Goal: Task Accomplishment & Management: Manage account settings

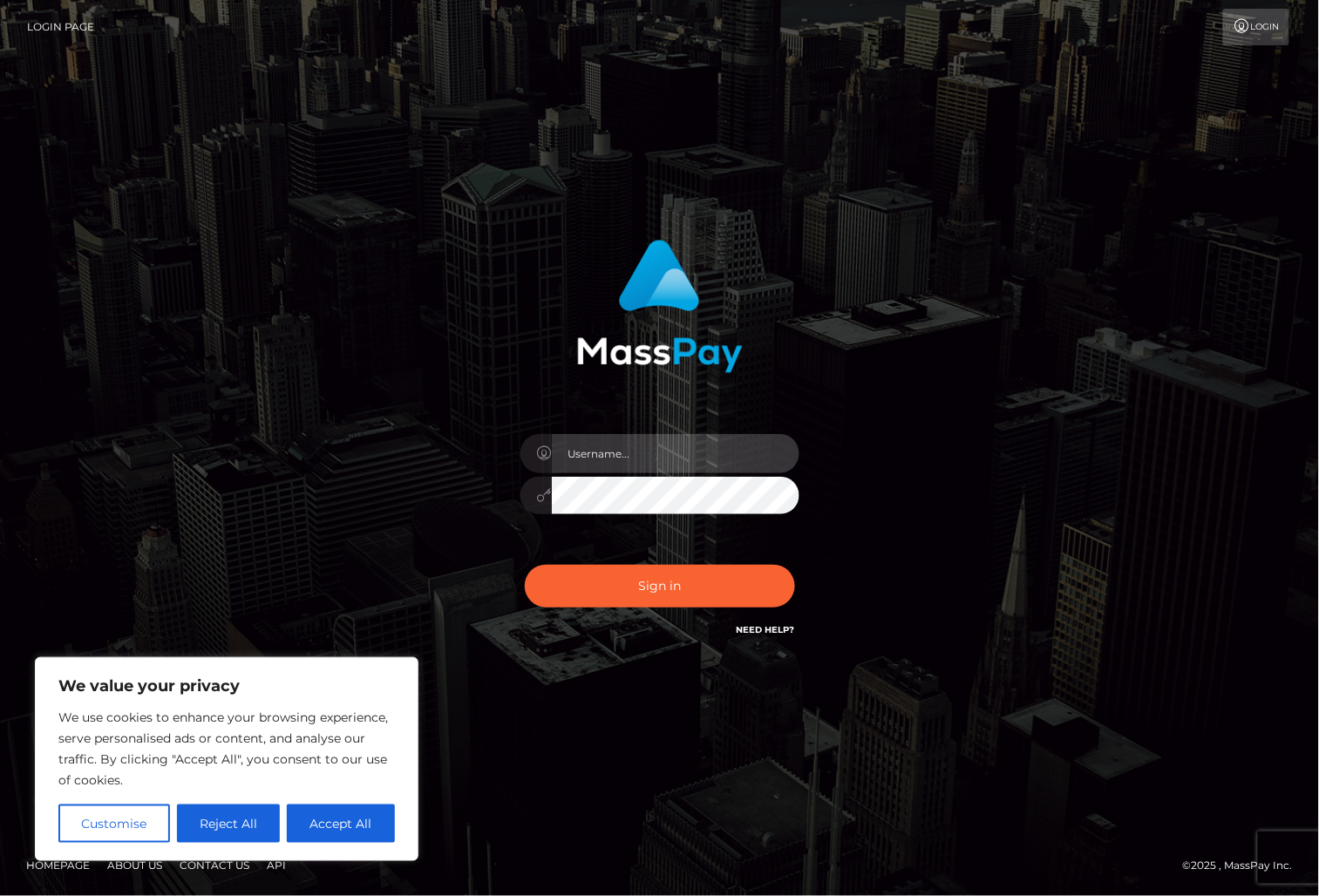
type input "alexism"
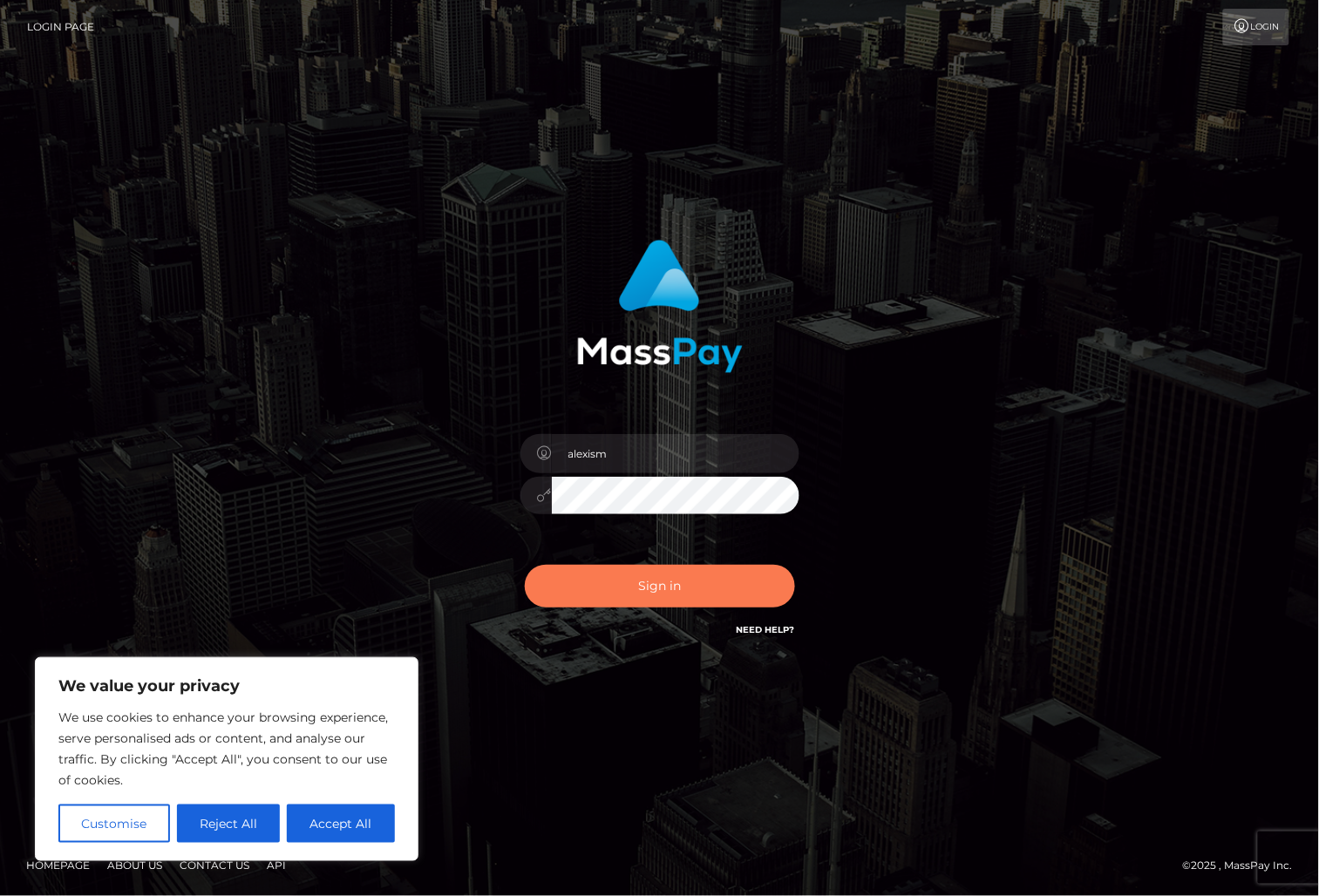
click at [604, 592] on button "Sign in" at bounding box center [660, 586] width 270 height 43
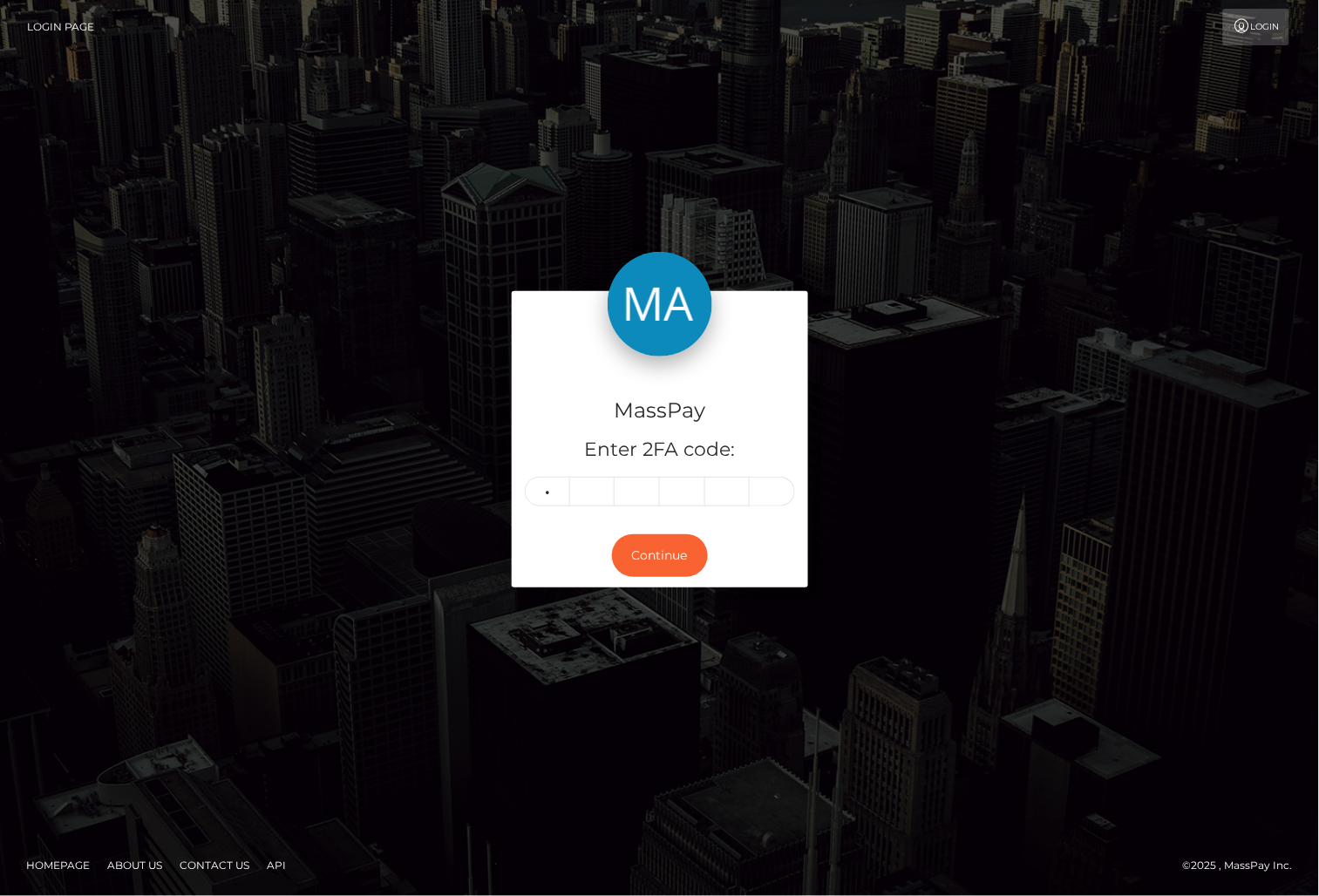
type input "5"
type input "1"
type input "8"
type input "9"
type input "7"
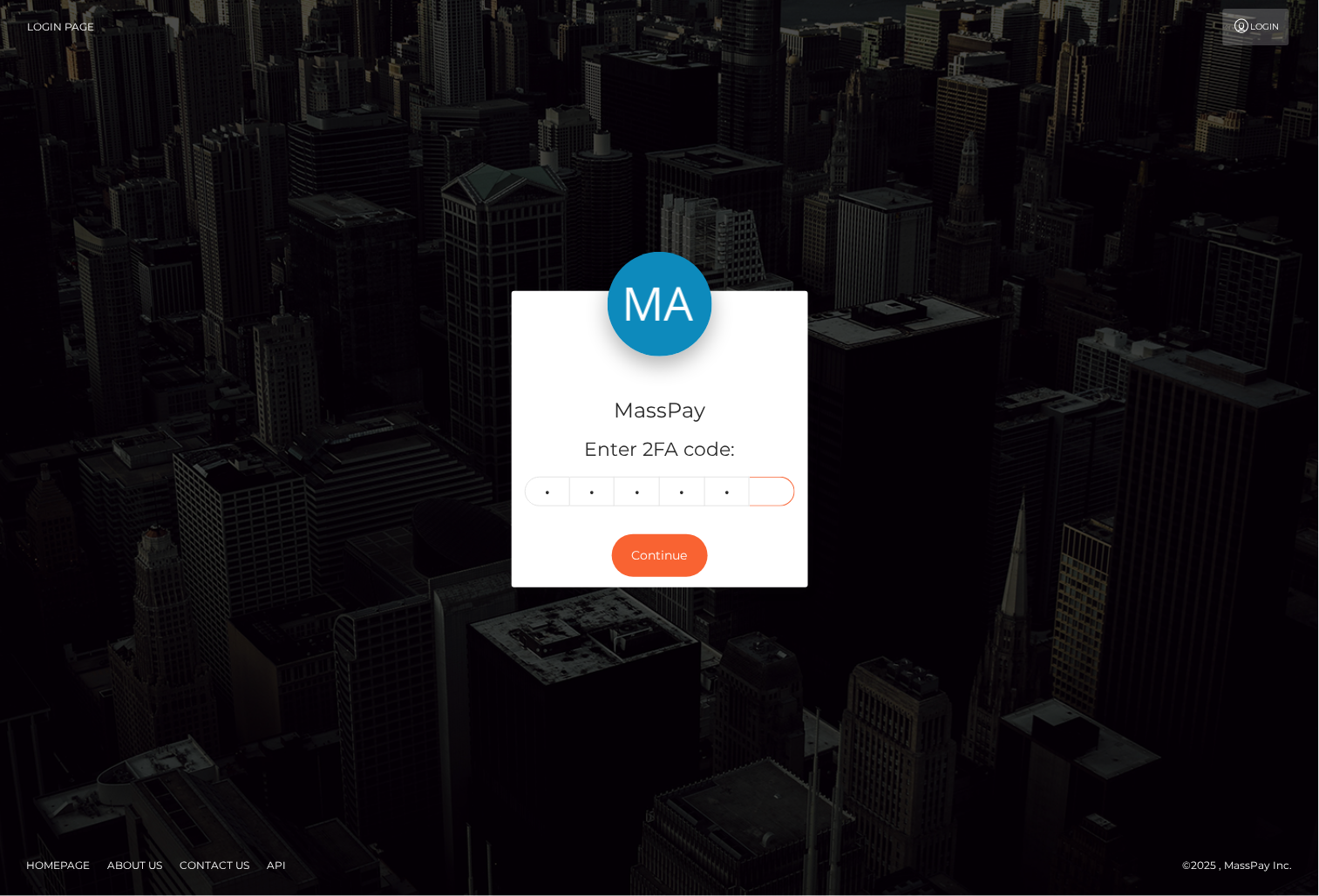
type input "6"
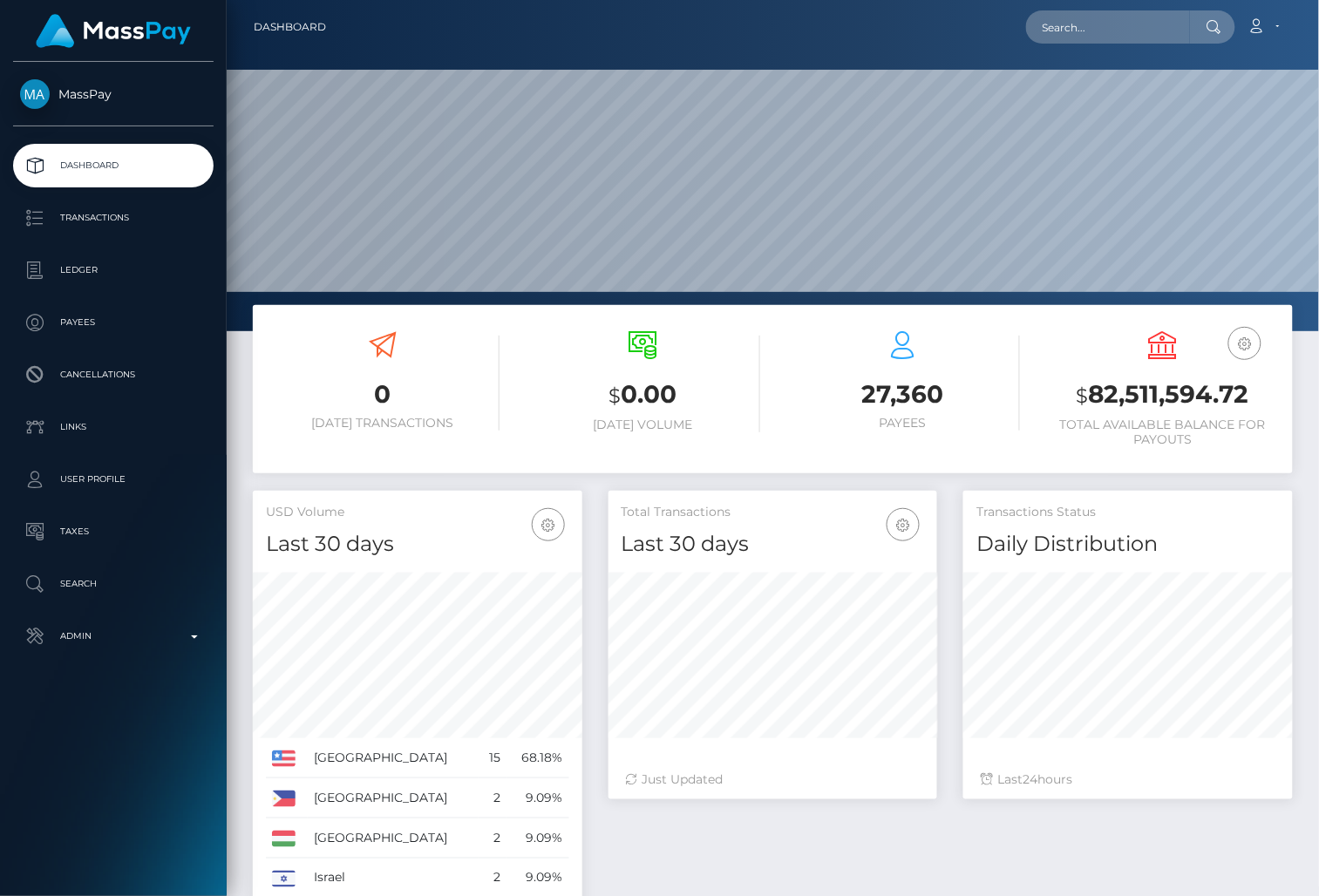
scroll to position [307, 329]
click at [1119, 28] on input "text" at bounding box center [1108, 26] width 164 height 33
paste input "jmanroww@yahoo.com"
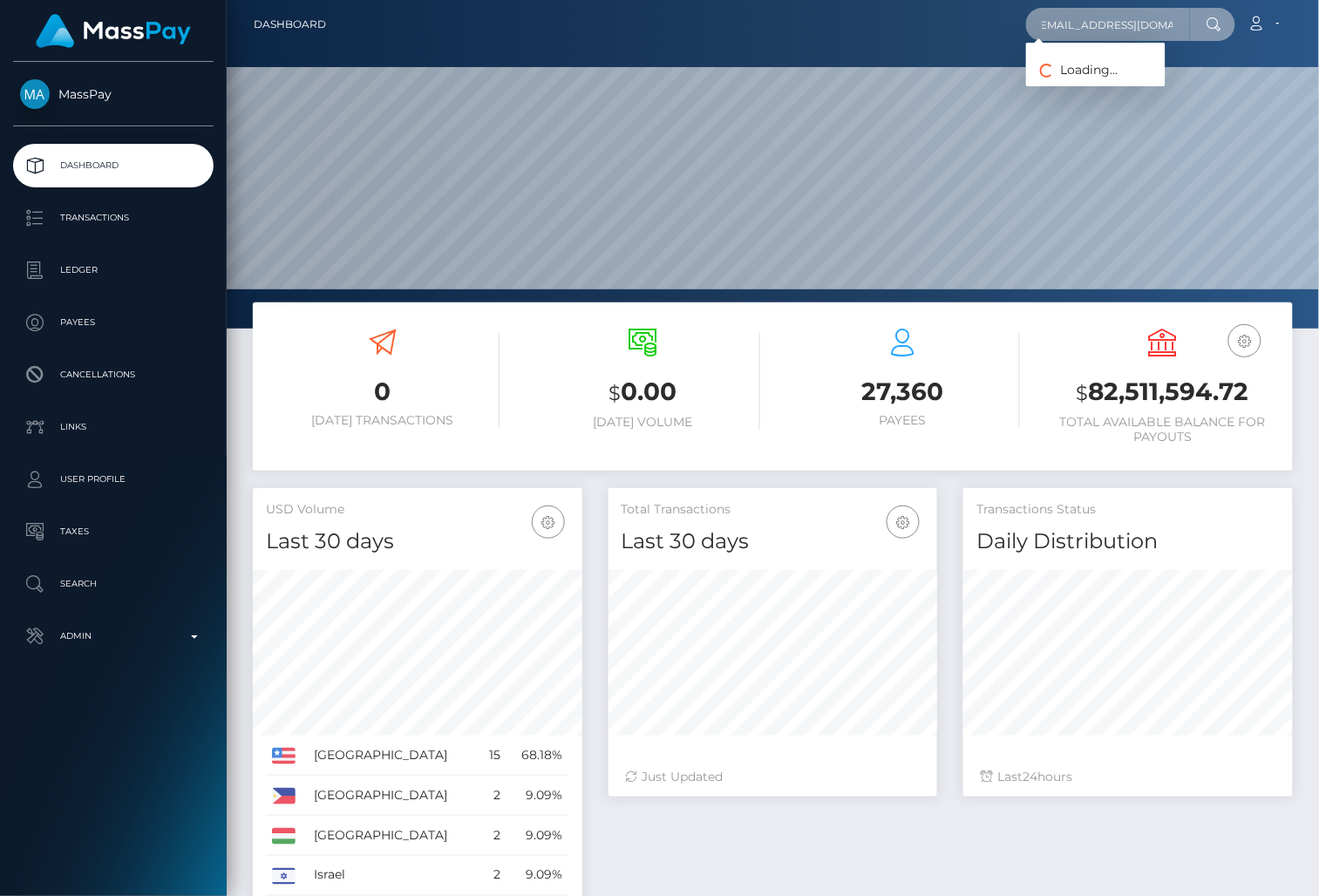
scroll to position [5, 0]
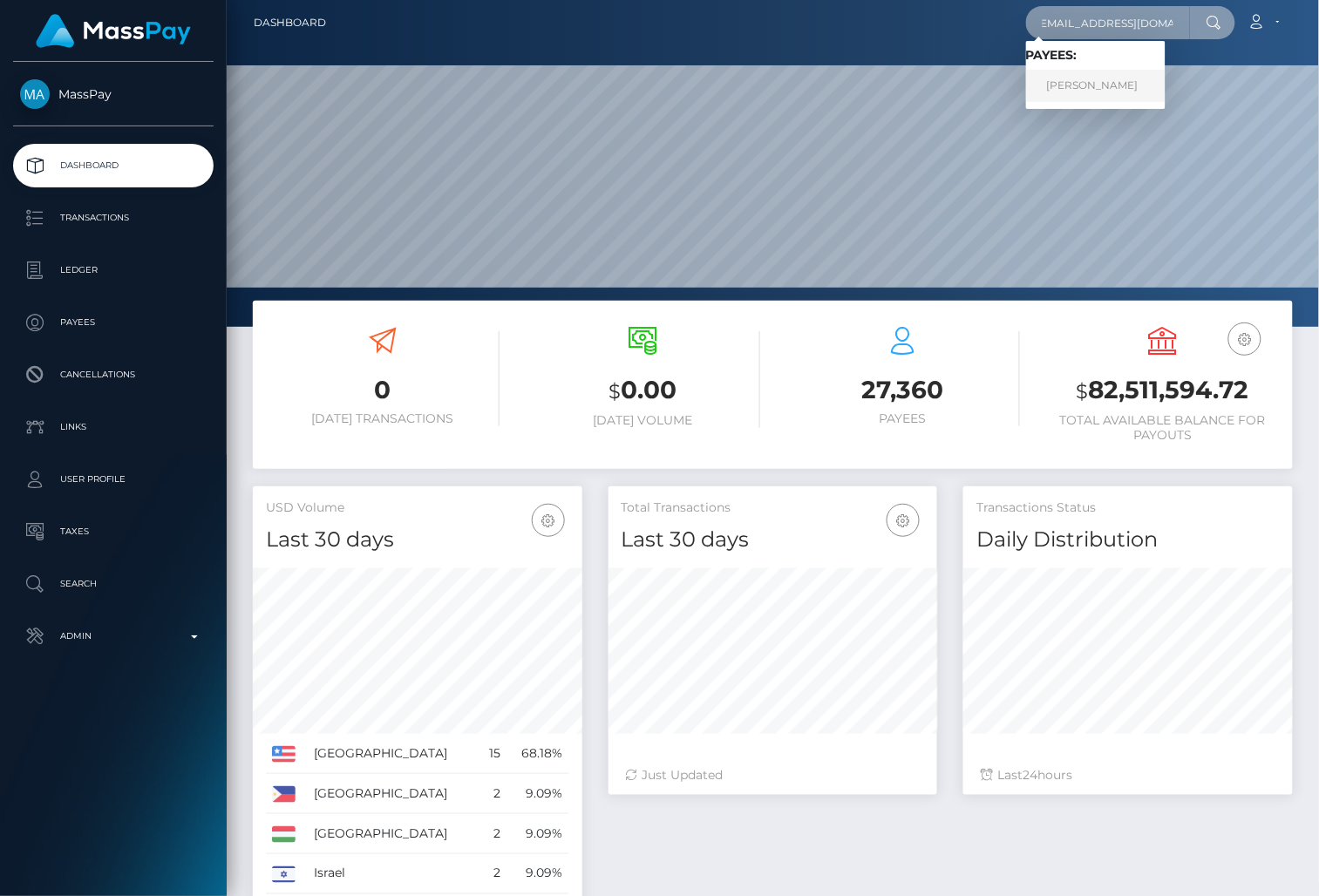
type input "jmanroww@yahoo.com"
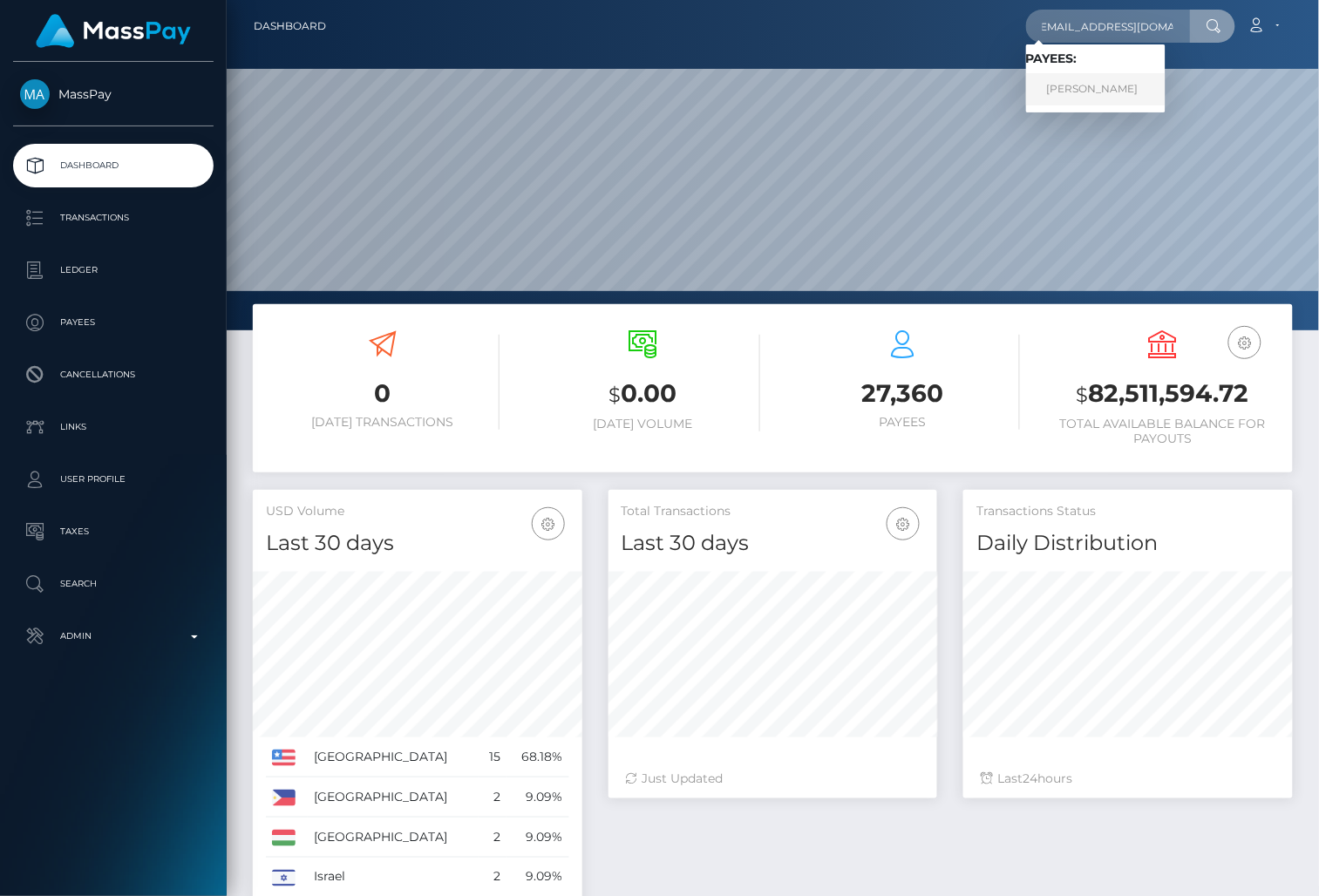
click at [1125, 91] on link "Janelle Manrow" at bounding box center [1095, 88] width 139 height 32
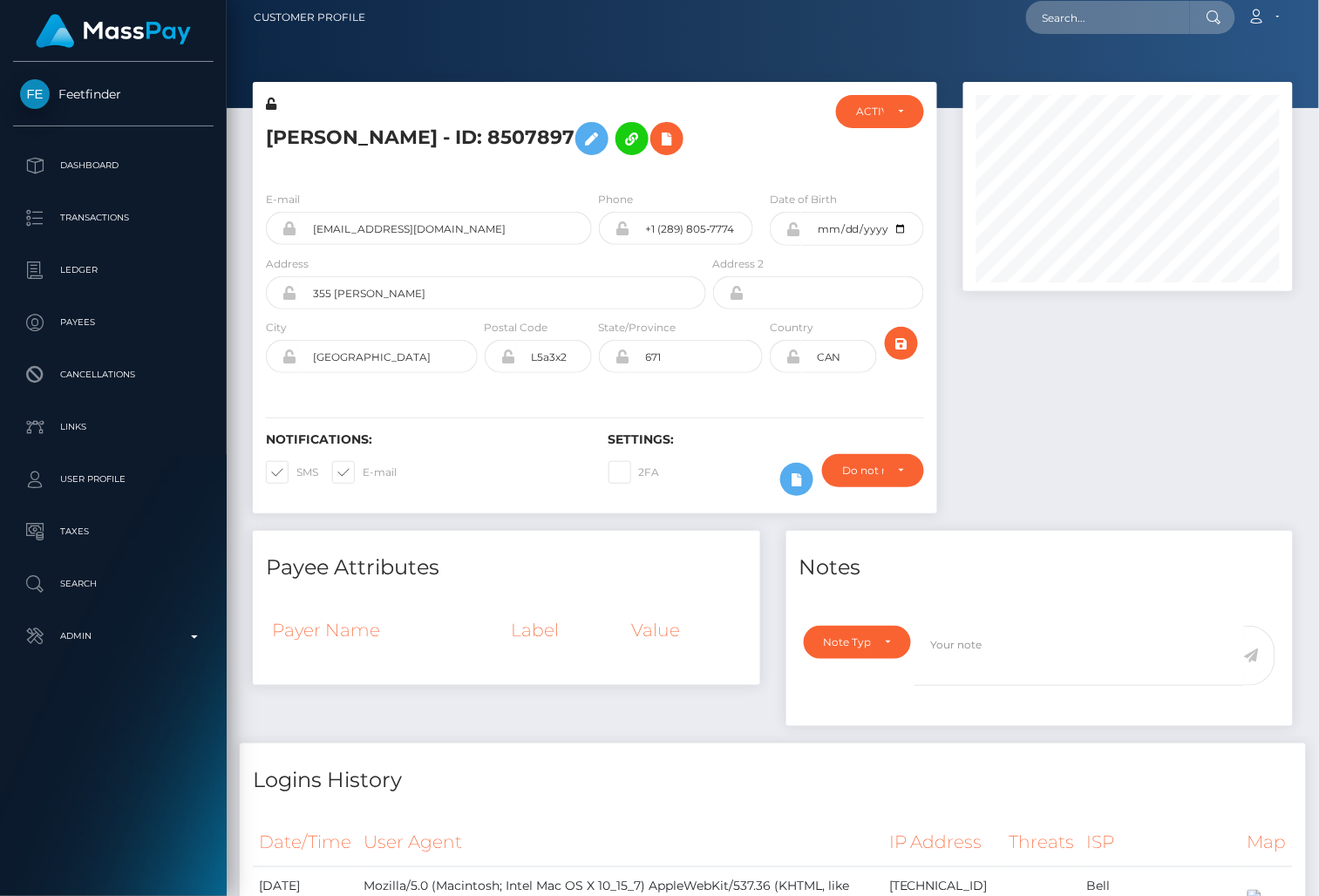
scroll to position [13, 0]
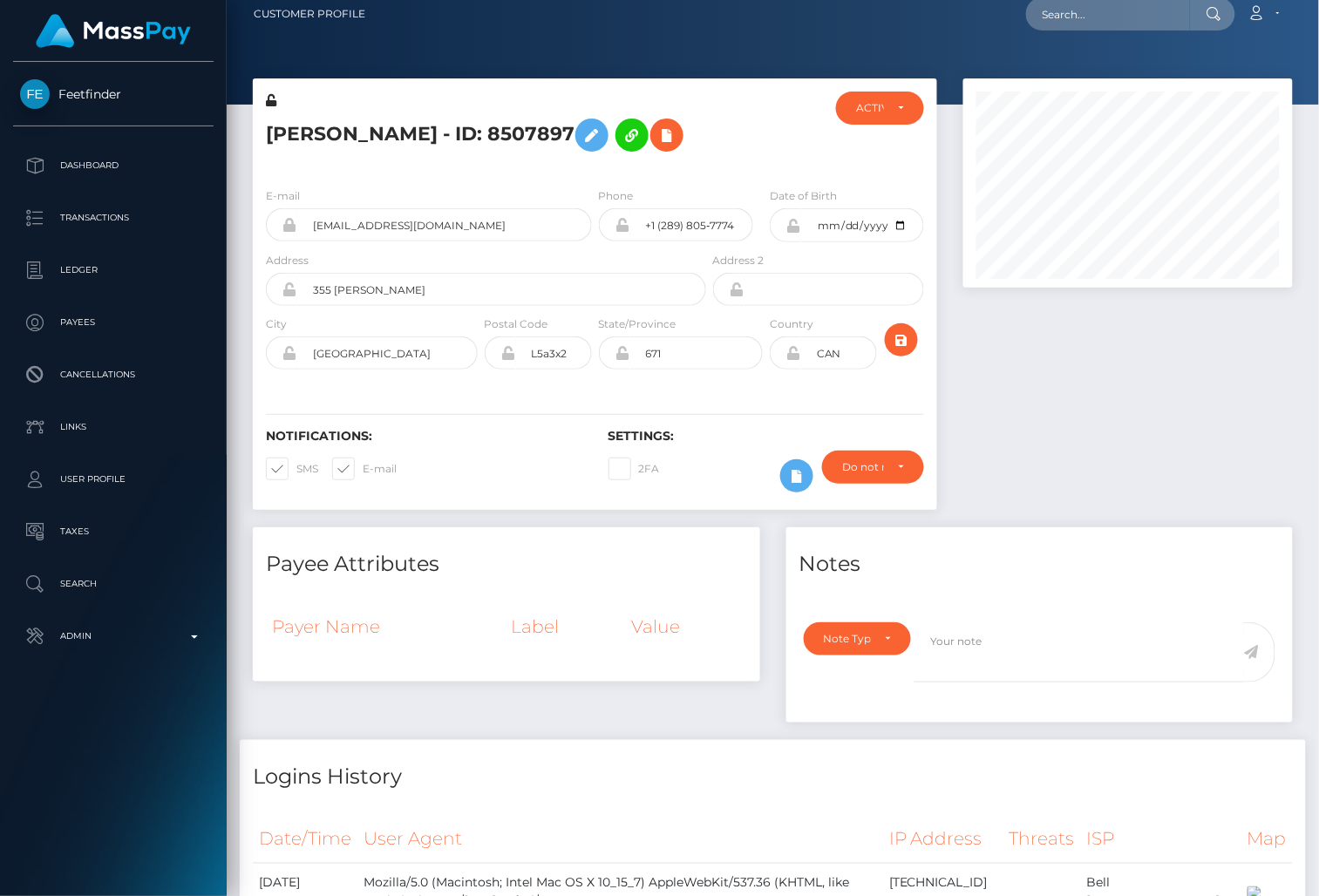
click at [297, 470] on span at bounding box center [297, 468] width 0 height 13
click at [297, 469] on input "SMS" at bounding box center [302, 463] width 11 height 11
checkbox input "false"
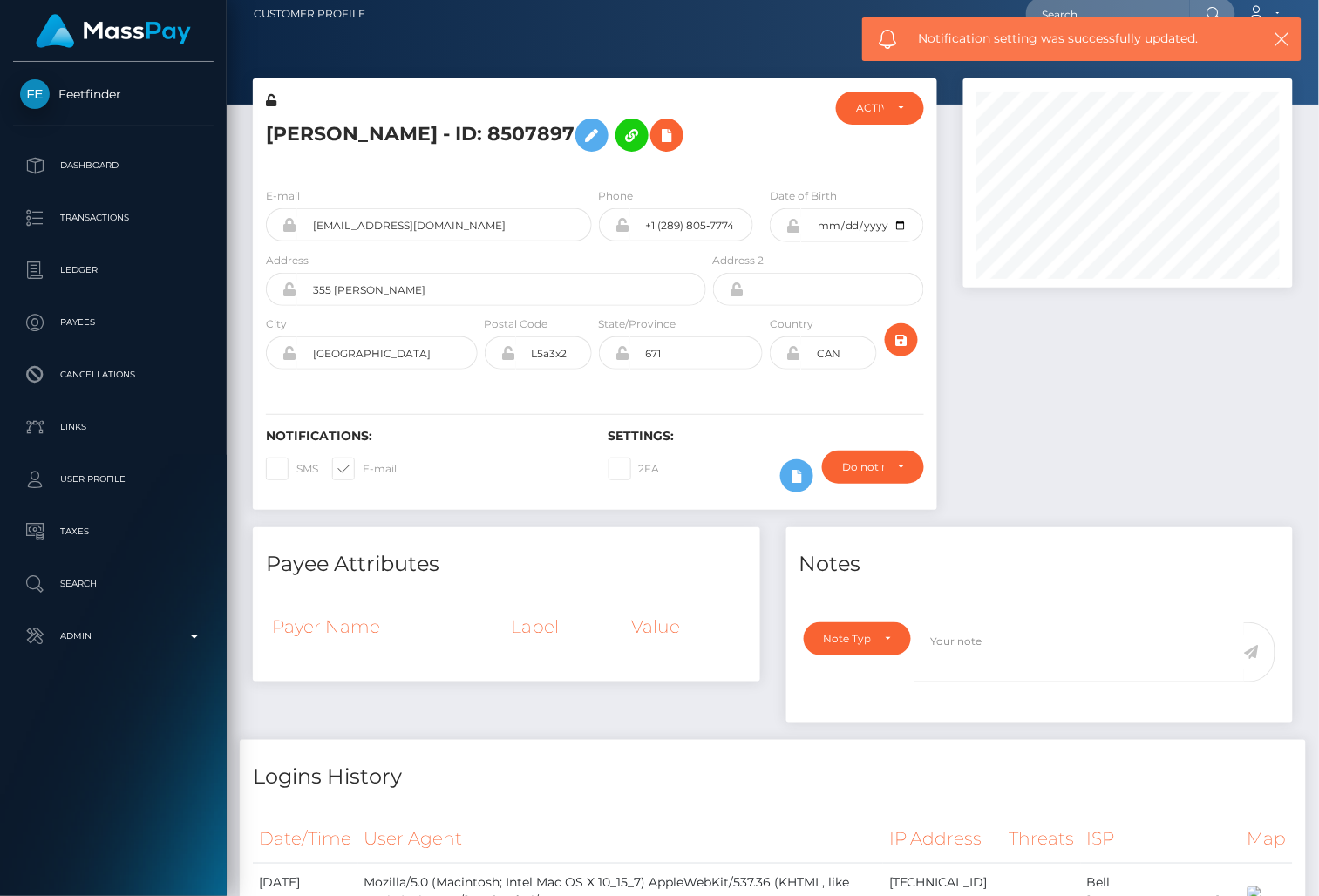
click at [363, 470] on span at bounding box center [363, 468] width 0 height 13
click at [363, 469] on input "E-mail" at bounding box center [368, 463] width 11 height 11
checkbox input "false"
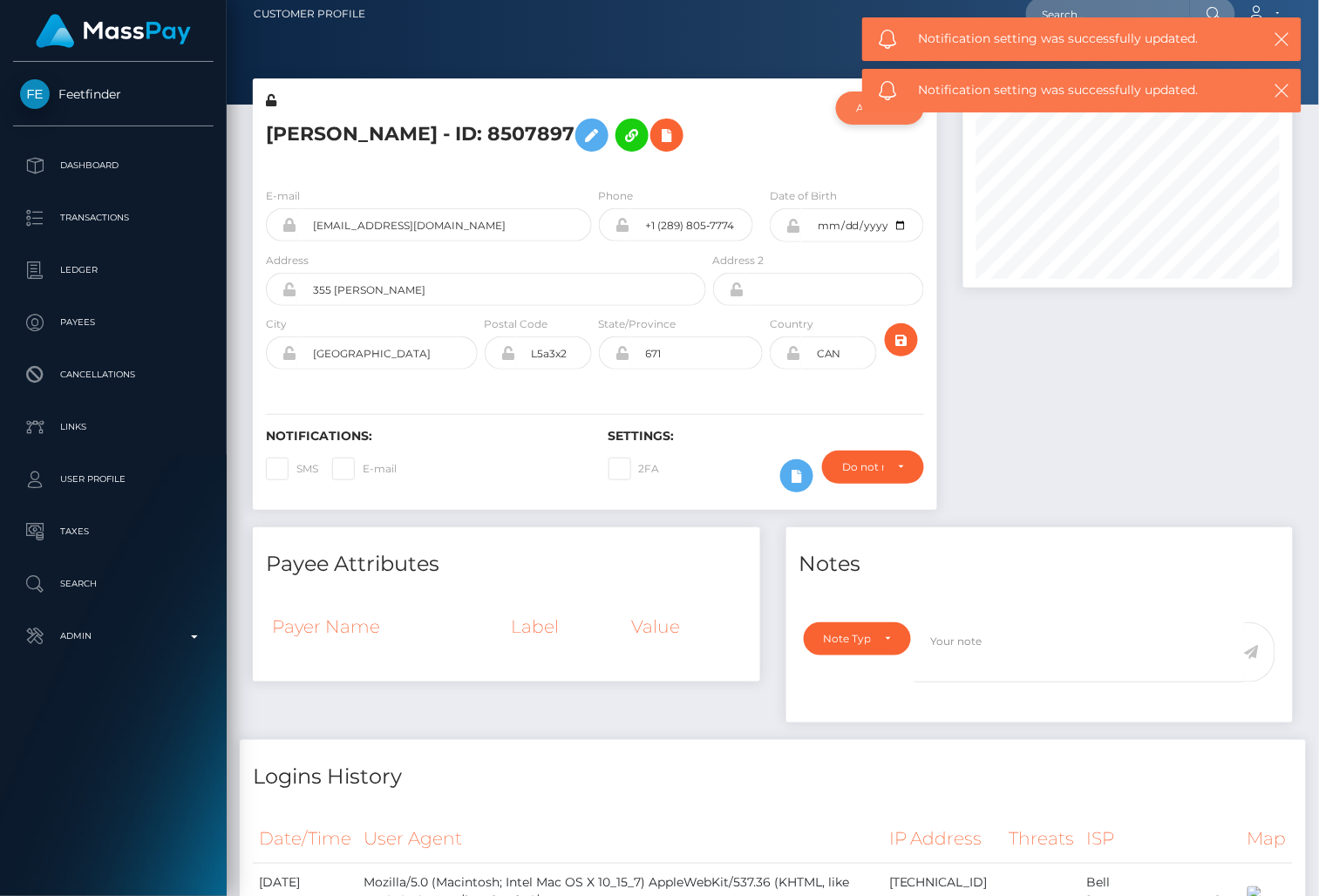
click at [853, 103] on div "ACTIVE" at bounding box center [880, 108] width 88 height 33
click at [868, 219] on link "CLOSED" at bounding box center [884, 228] width 96 height 32
select select "CLOSED"
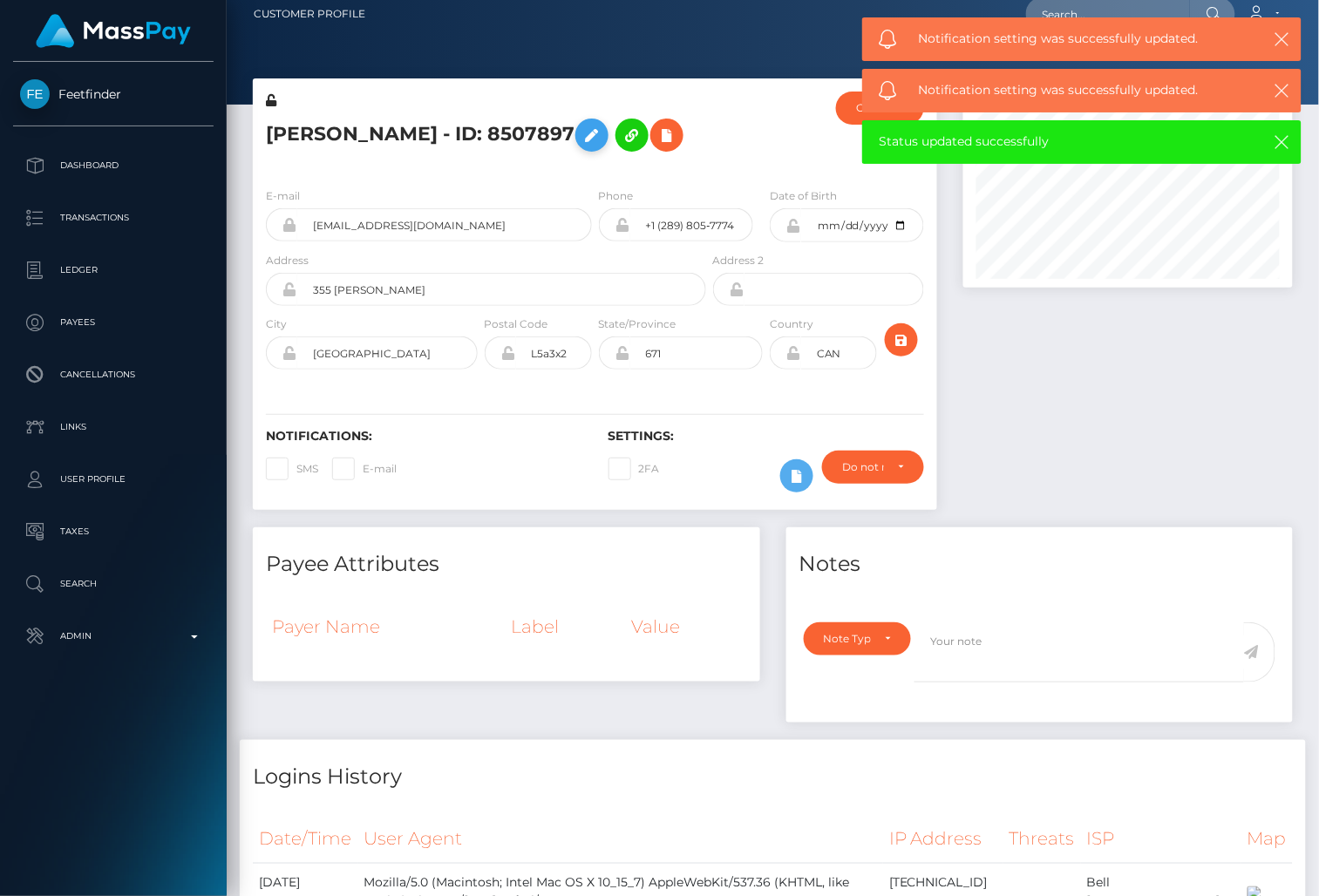
click at [588, 132] on icon at bounding box center [591, 136] width 21 height 22
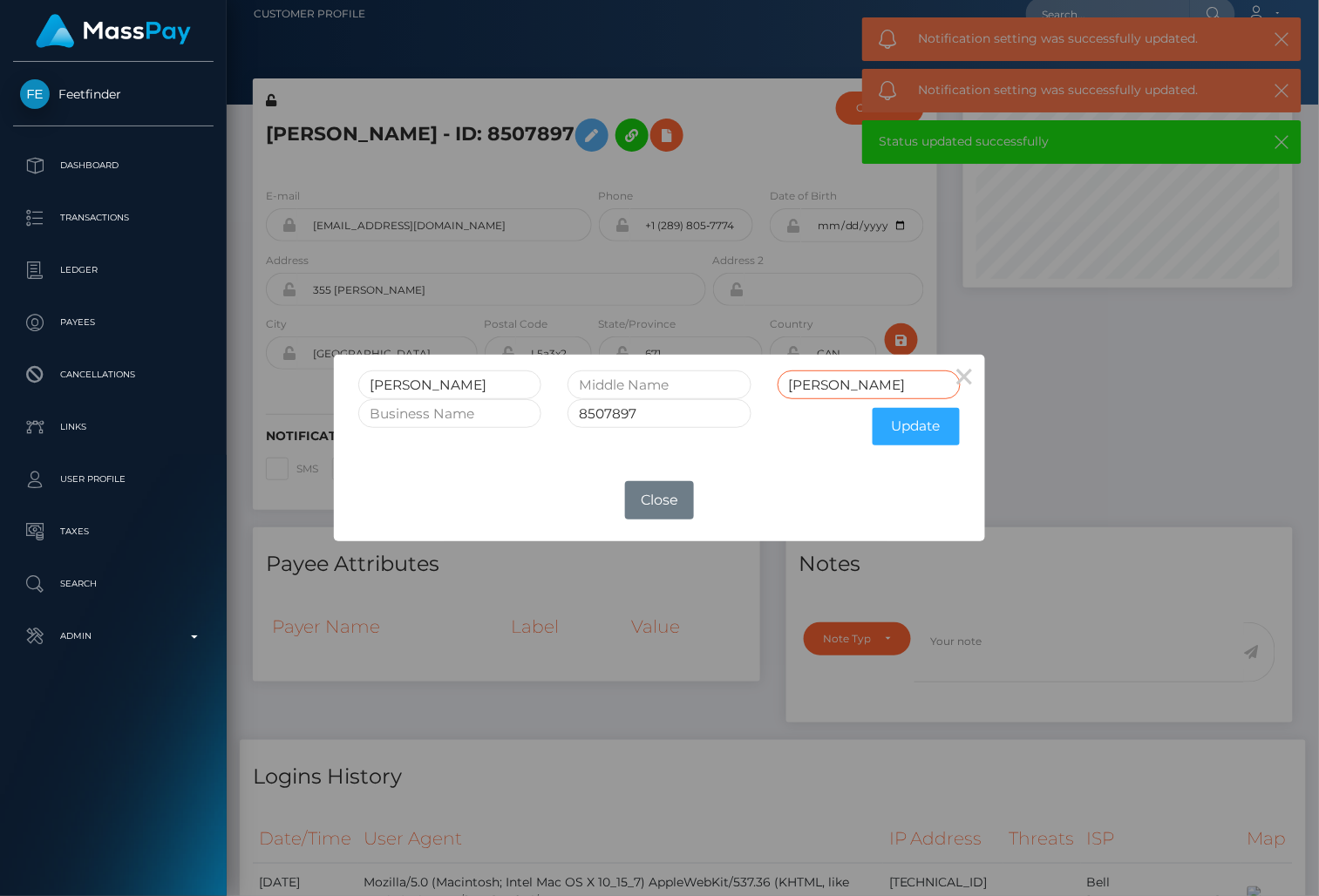
click at [874, 385] on input "Manrow" at bounding box center [869, 385] width 183 height 29
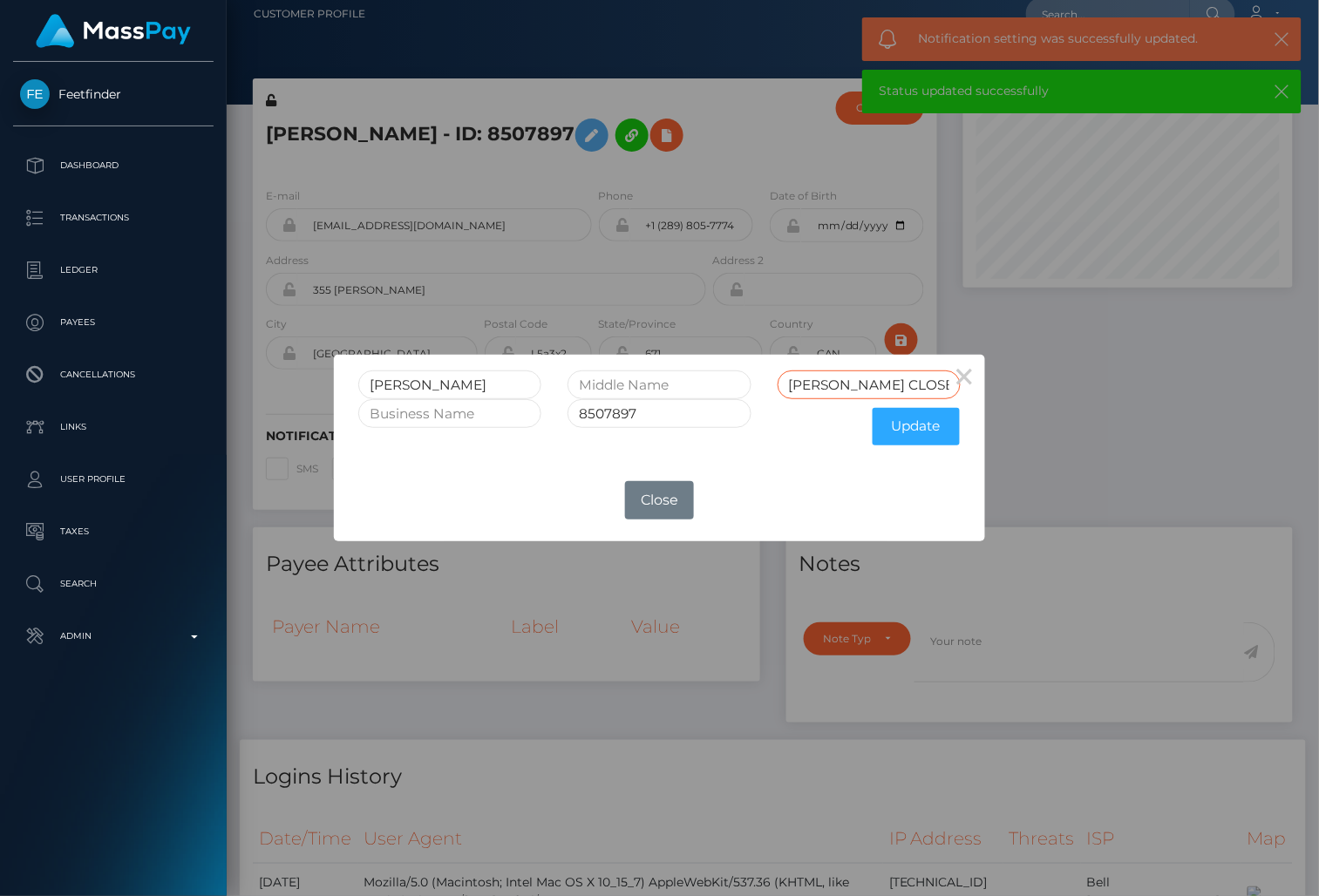
type input "Manrow CLOSED"
click at [717, 418] on input "8507897" at bounding box center [659, 414] width 183 height 29
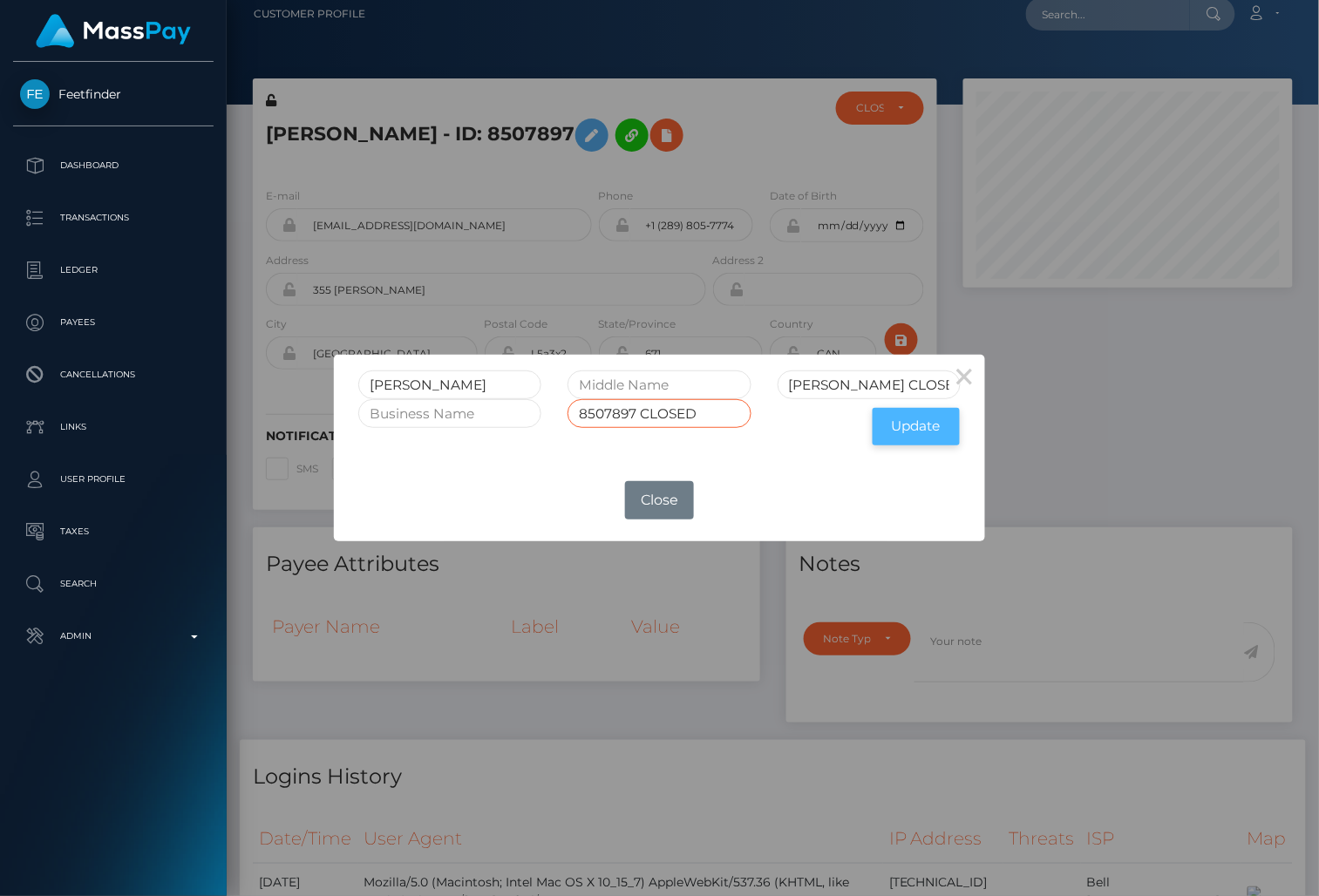
type input "8507897 CLOSED"
click at [923, 428] on button "Update" at bounding box center [916, 426] width 87 height 37
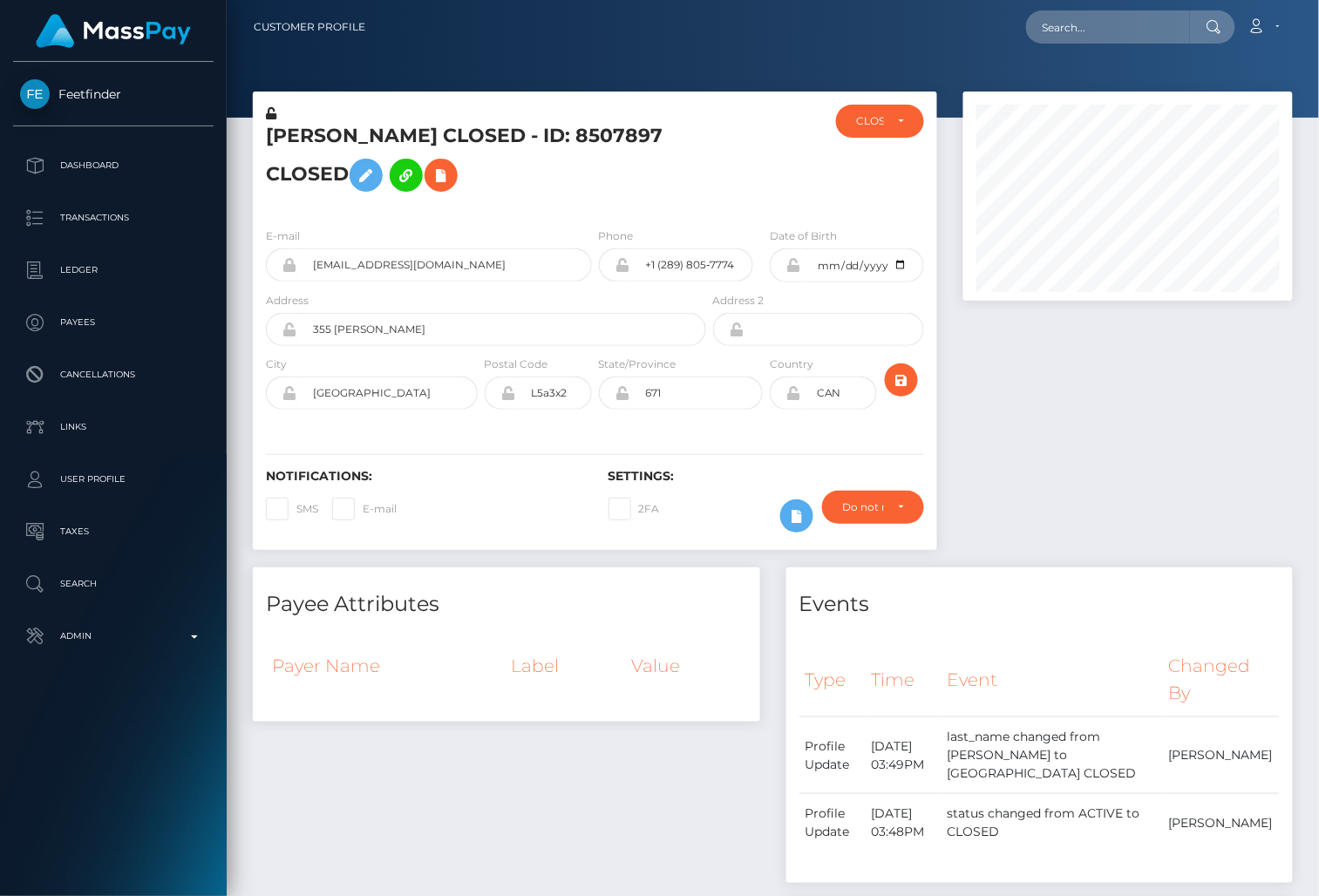
scroll to position [209, 329]
click at [269, 115] on icon at bounding box center [270, 113] width 10 height 12
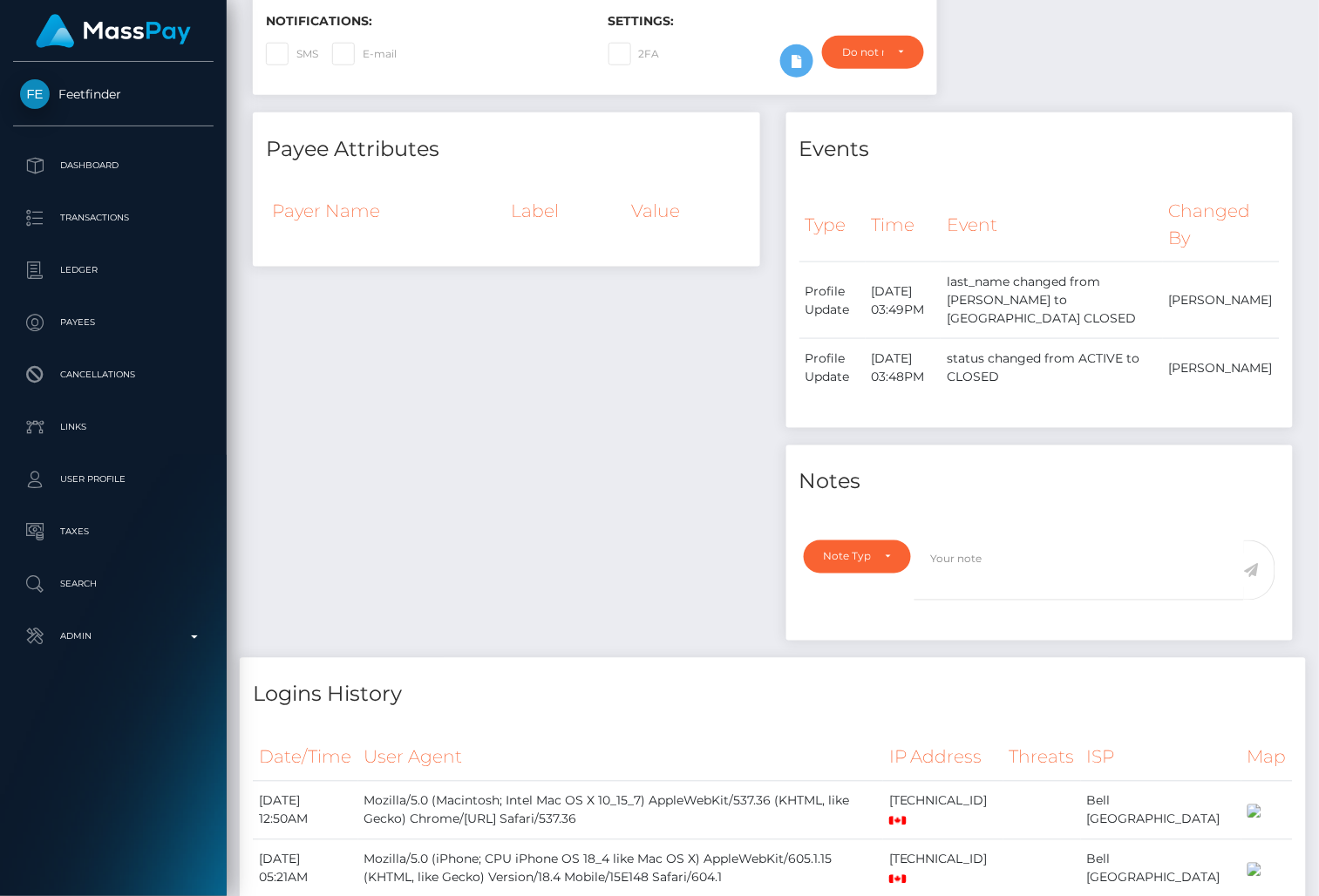
scroll to position [463, 0]
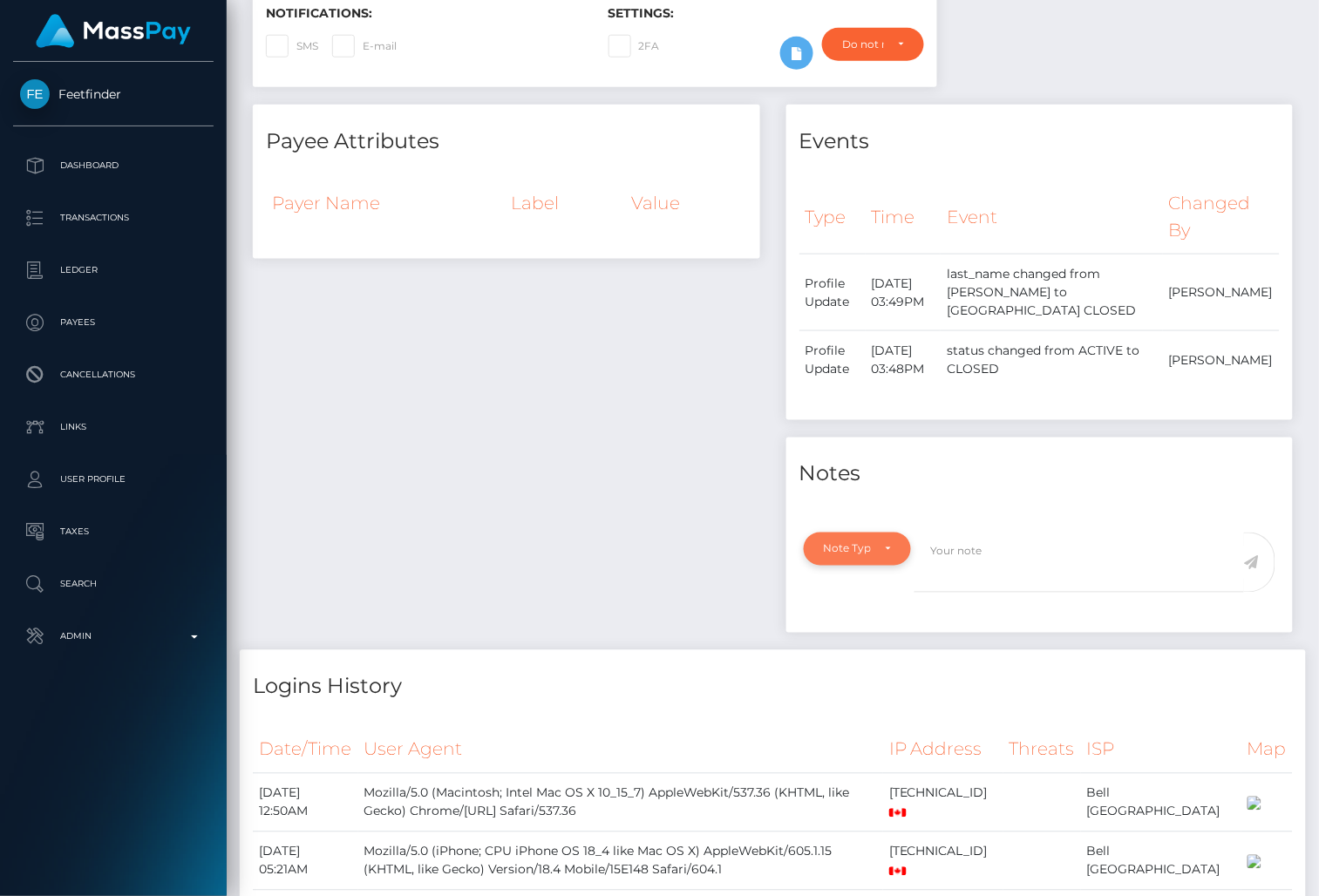
click at [859, 542] on div "Note Type" at bounding box center [848, 549] width 48 height 14
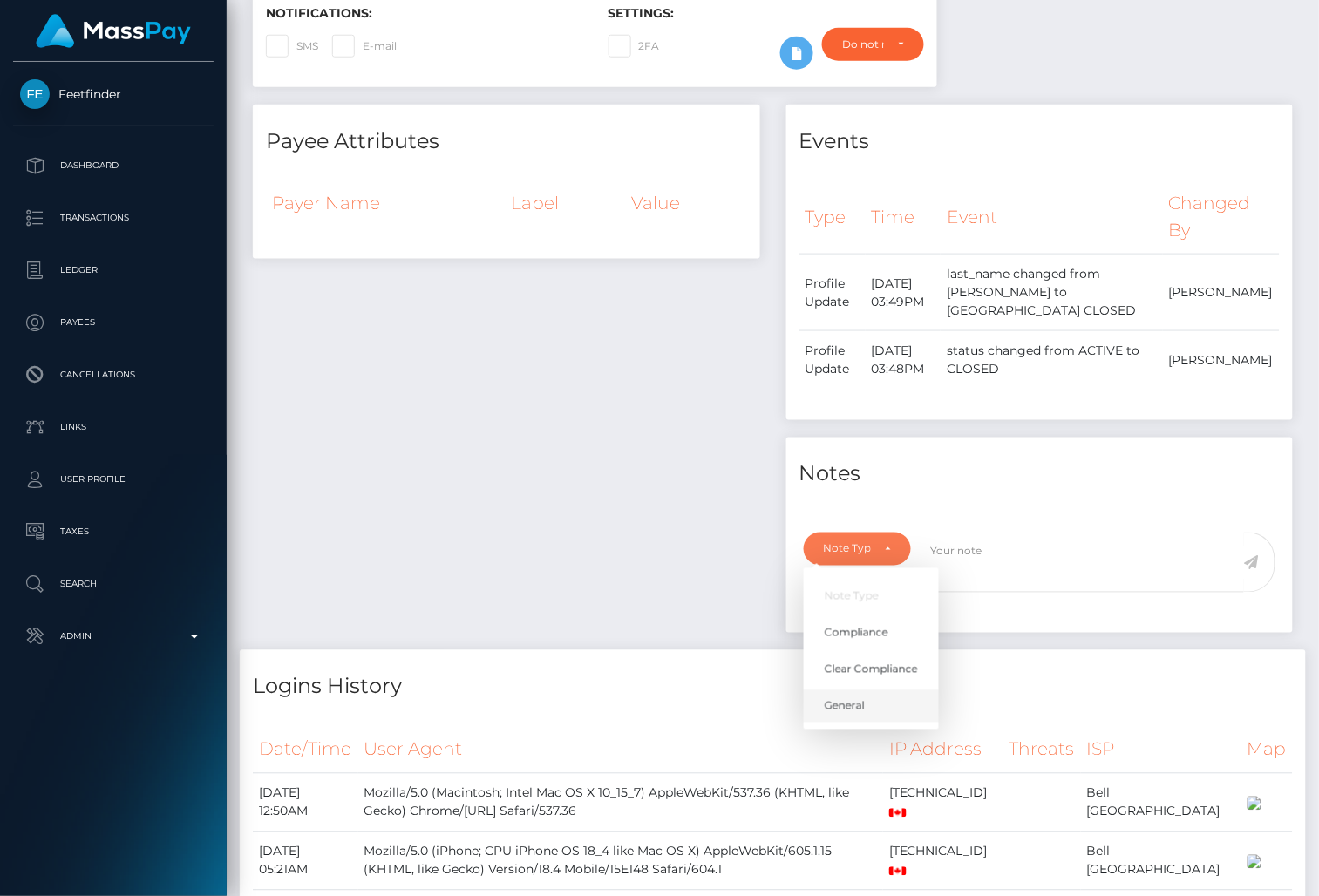
drag, startPoint x: 846, startPoint y: 681, endPoint x: 1006, endPoint y: 643, distance: 164.5
click at [850, 690] on link "General" at bounding box center [871, 706] width 136 height 32
select select "GENERAL"
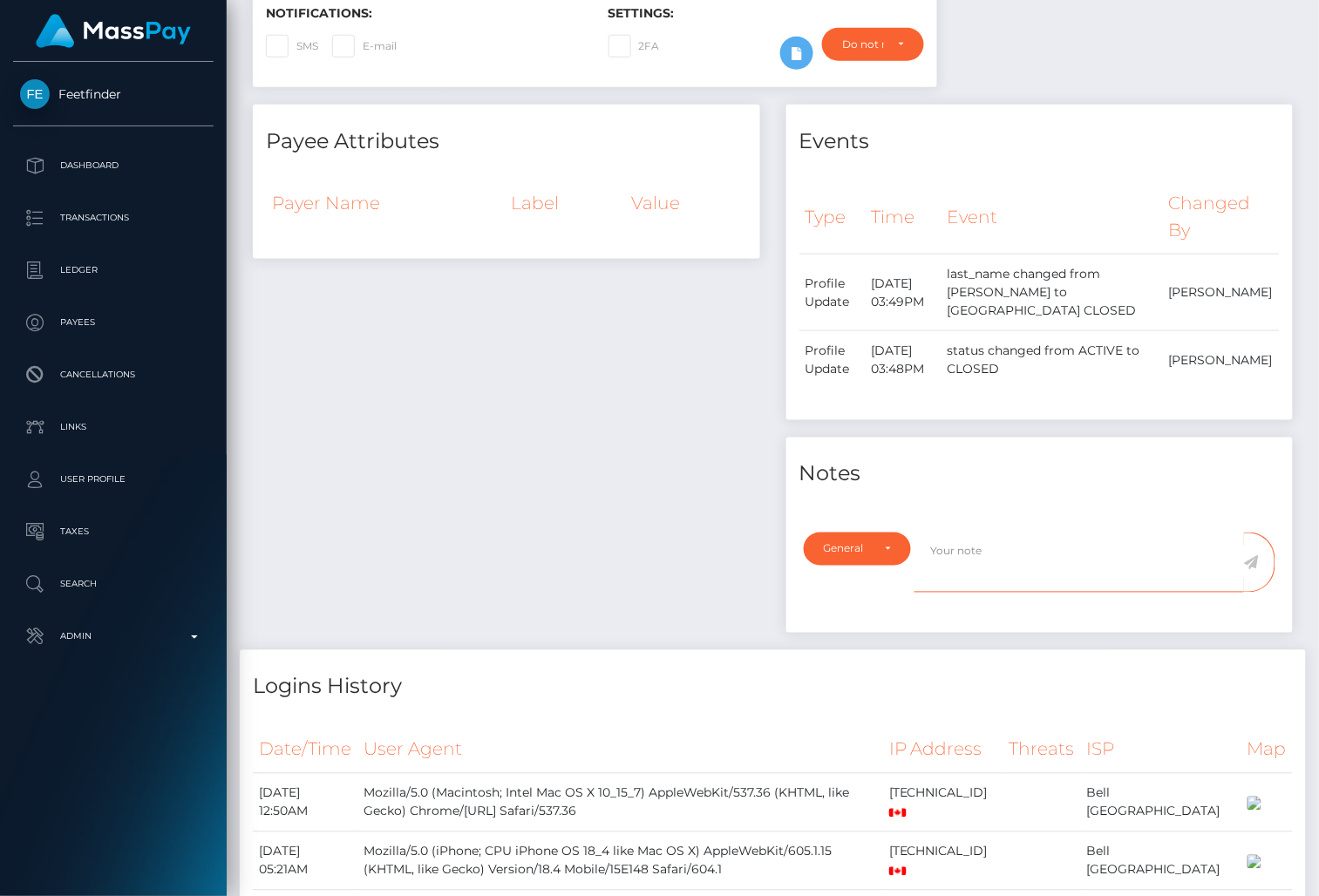
click at [1083, 549] on textarea at bounding box center [1079, 563] width 329 height 60
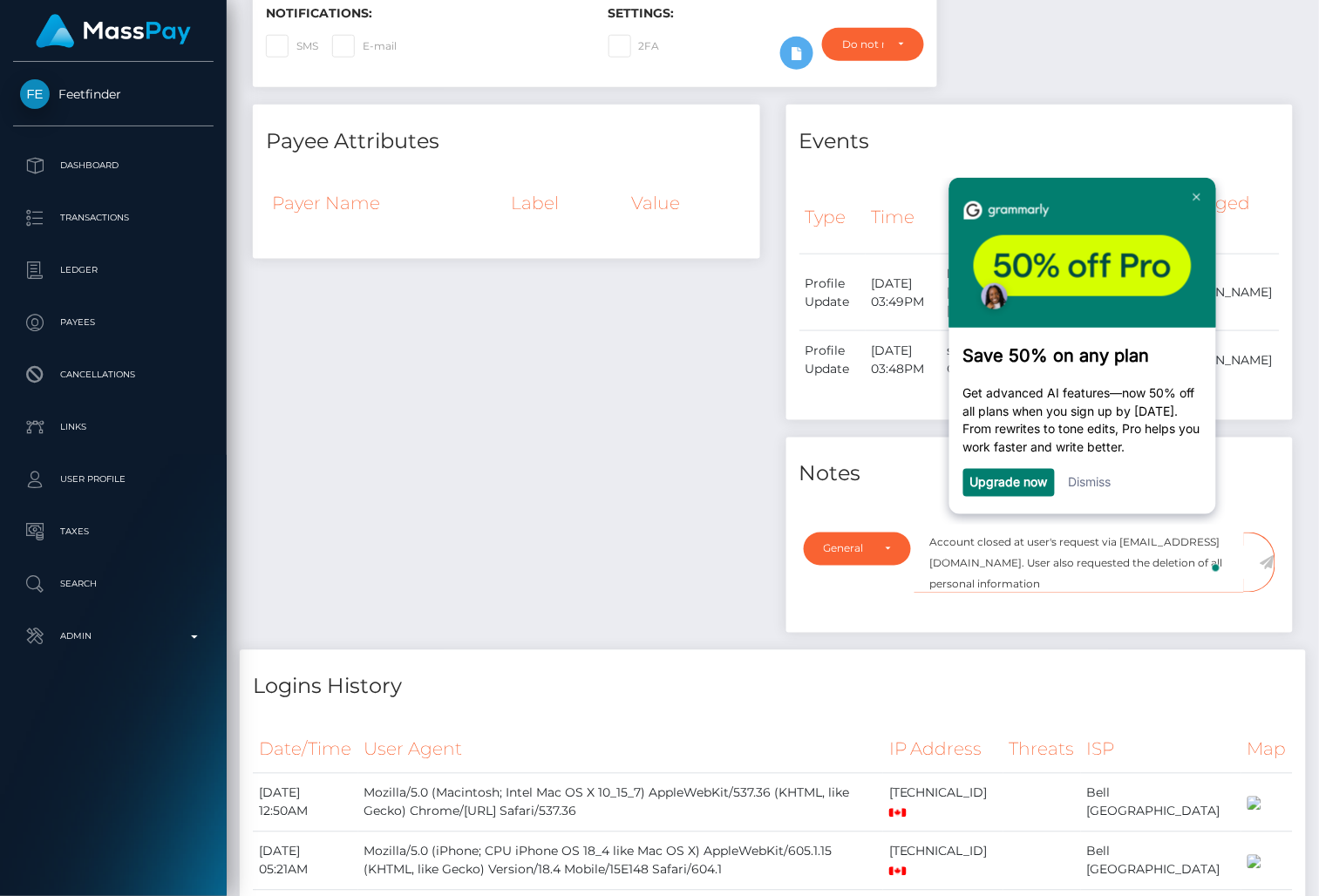
scroll to position [9, 0]
type textarea "Account closed at user's request via [EMAIL_ADDRESS][DOMAIN_NAME]. User also re…"
click at [1077, 485] on link "Dismiss" at bounding box center [1088, 481] width 43 height 15
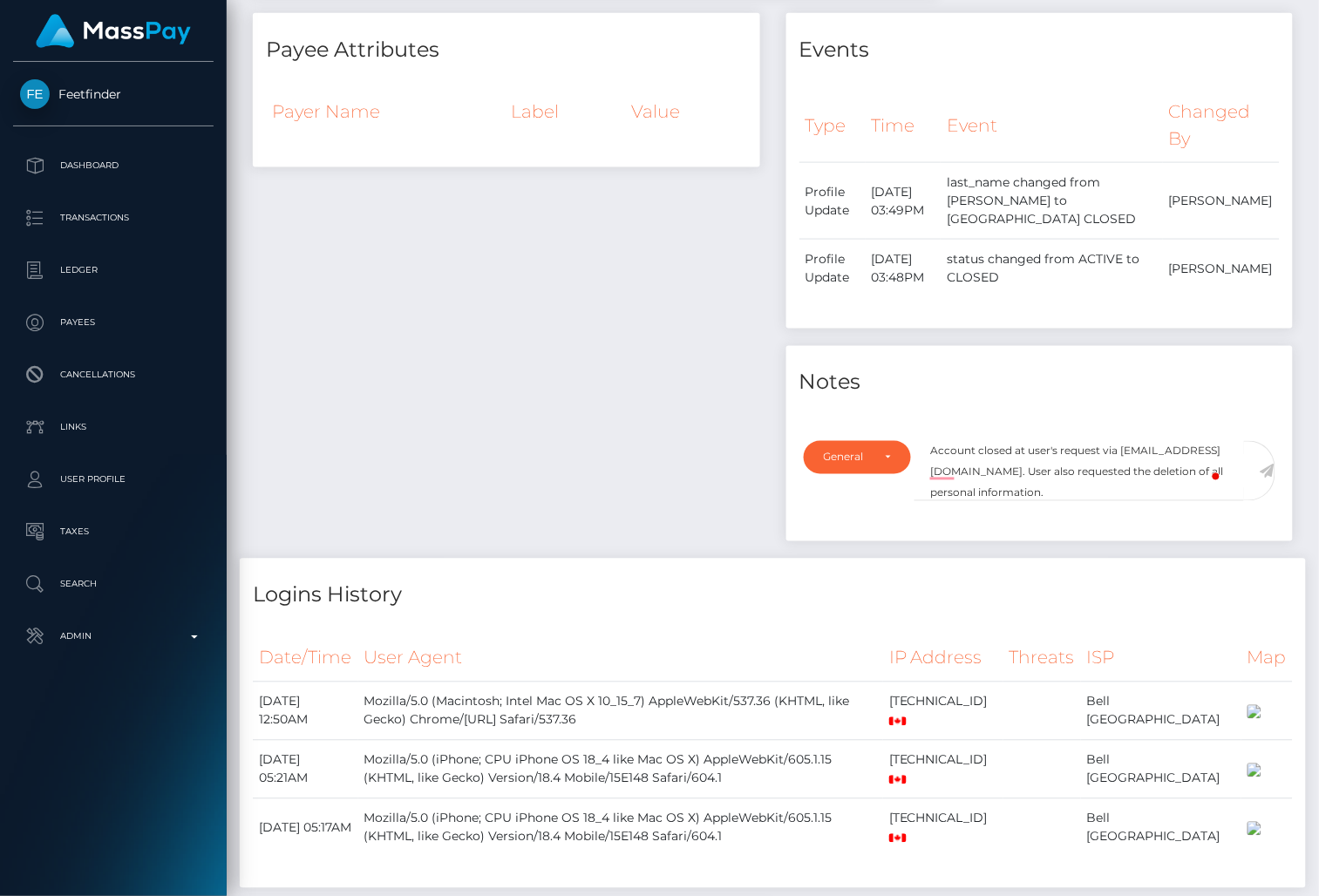
scroll to position [589, 0]
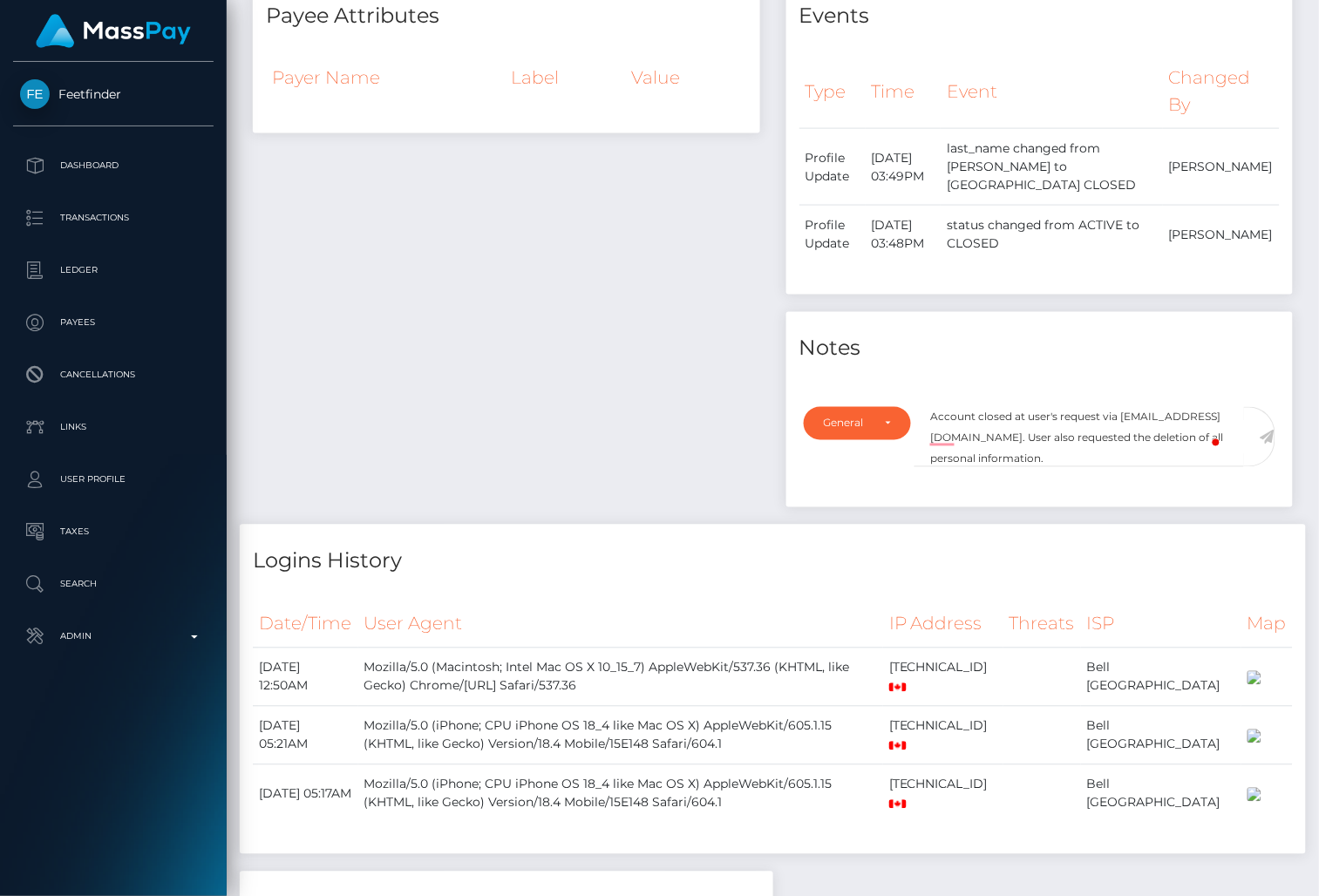
click at [1267, 430] on icon at bounding box center [1267, 437] width 15 height 14
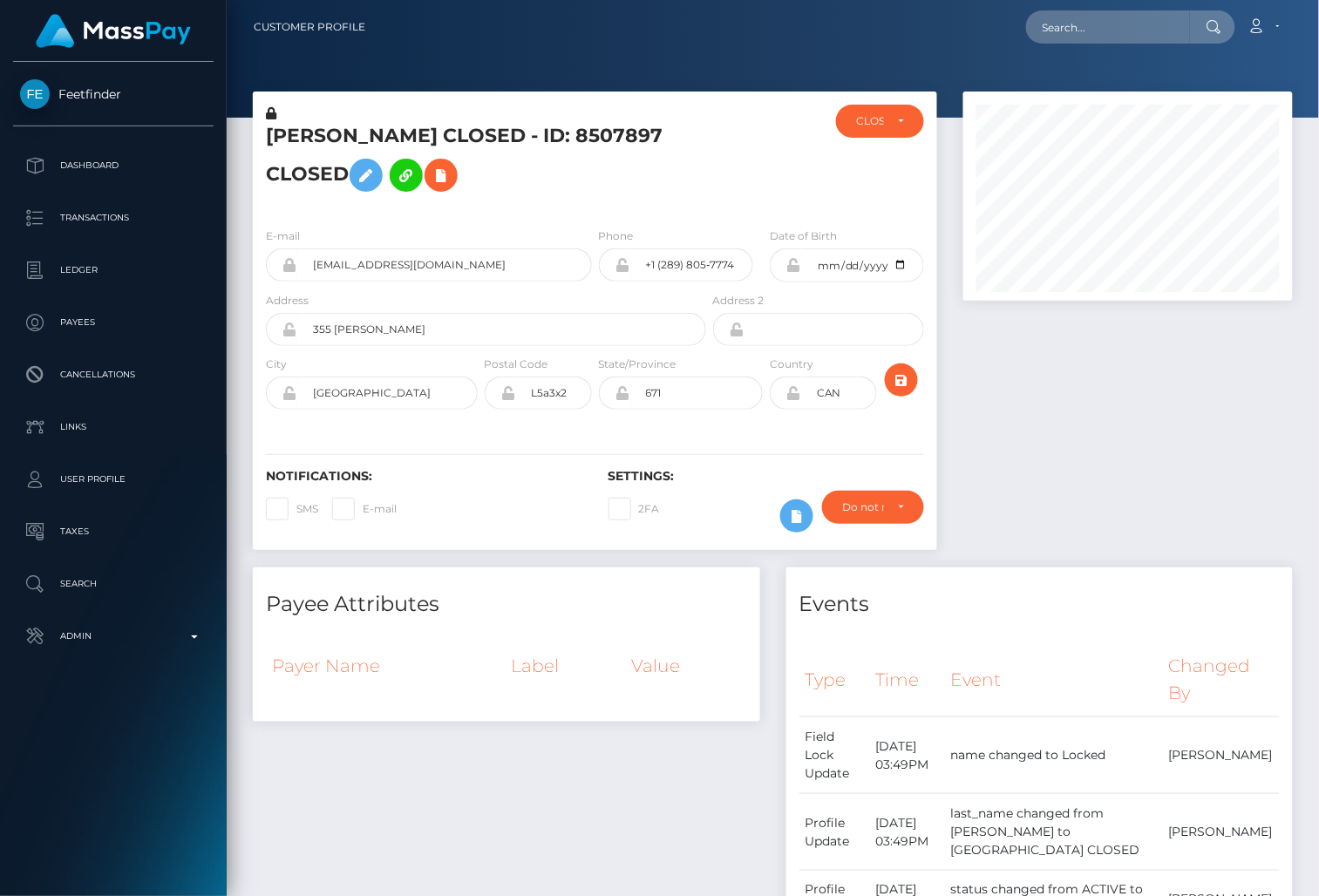
scroll to position [209, 329]
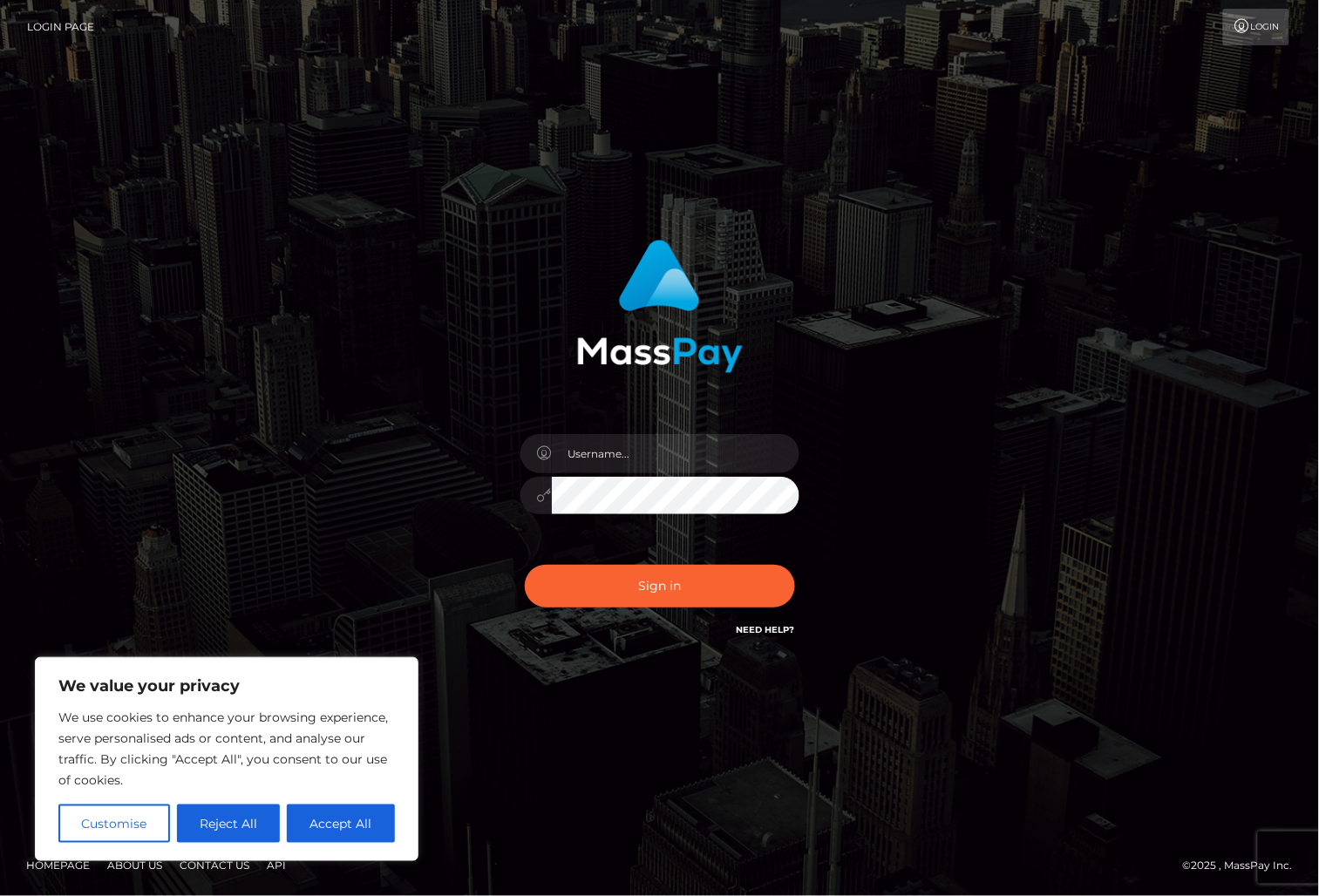
type input "alexism"
